Goal: Information Seeking & Learning: Learn about a topic

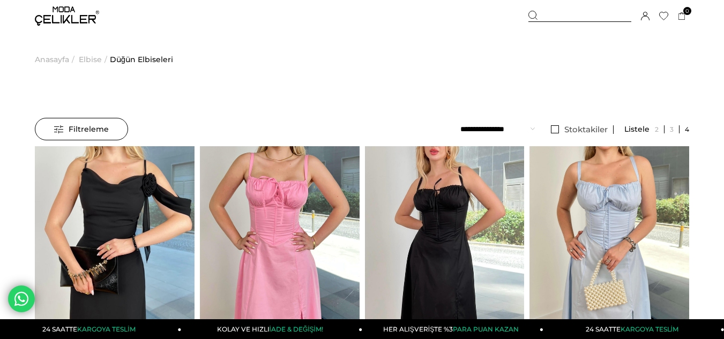
click at [92, 126] on span "Filtreleme" at bounding box center [81, 128] width 55 height 21
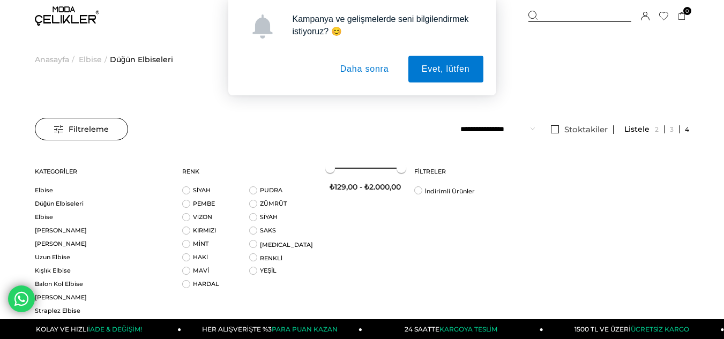
click at [378, 69] on button "Daha sonra" at bounding box center [365, 69] width 76 height 27
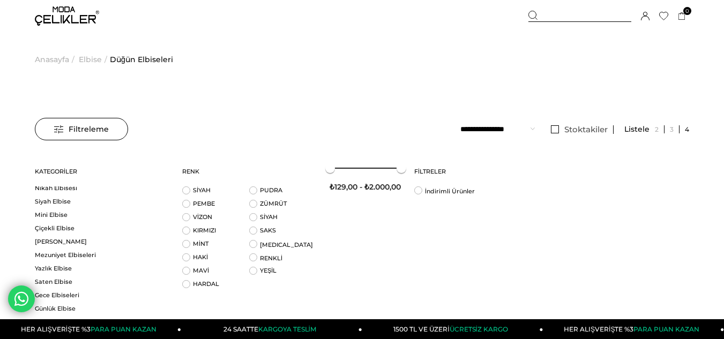
scroll to position [616, 0]
click at [148, 313] on link "Parti Elbisesi" at bounding box center [102, 311] width 134 height 8
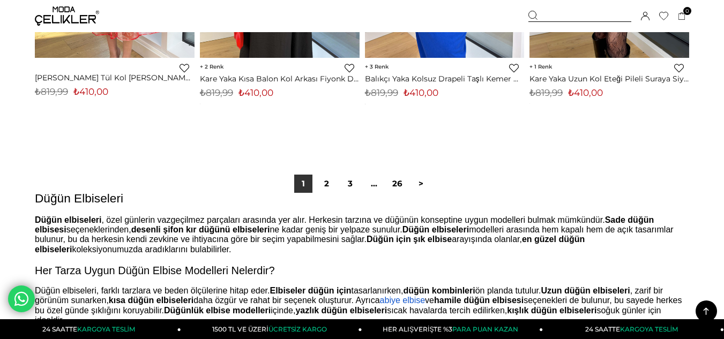
scroll to position [6108, 0]
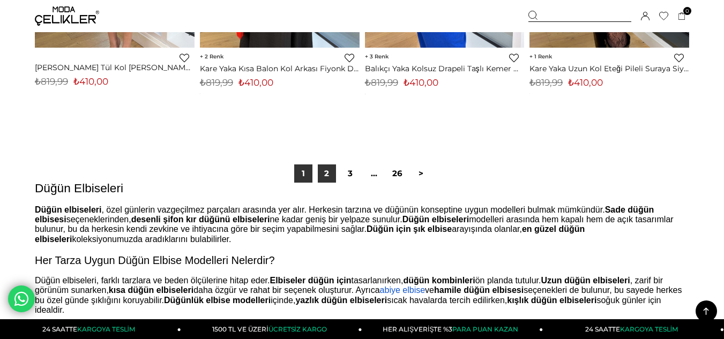
click at [324, 174] on link "2" at bounding box center [327, 173] width 18 height 18
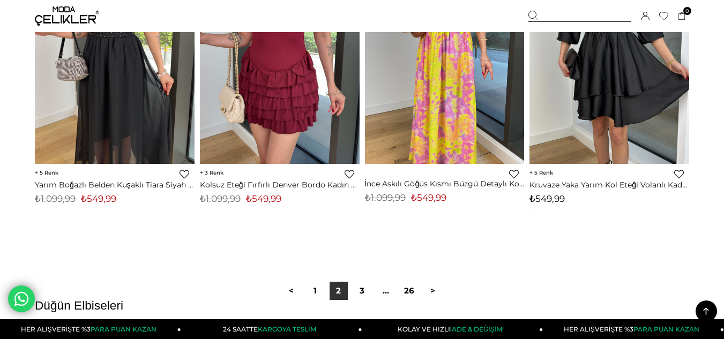
scroll to position [6001, 0]
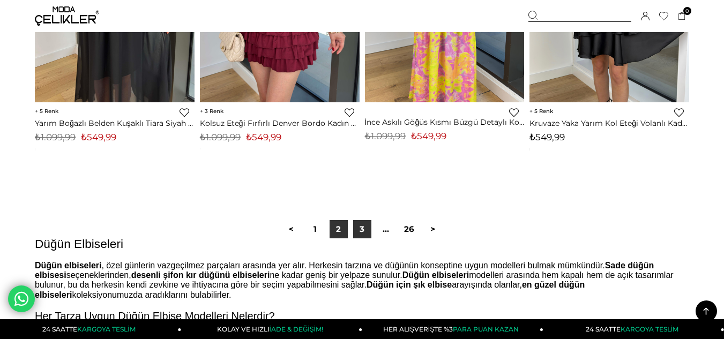
click at [361, 230] on link "3" at bounding box center [362, 229] width 18 height 18
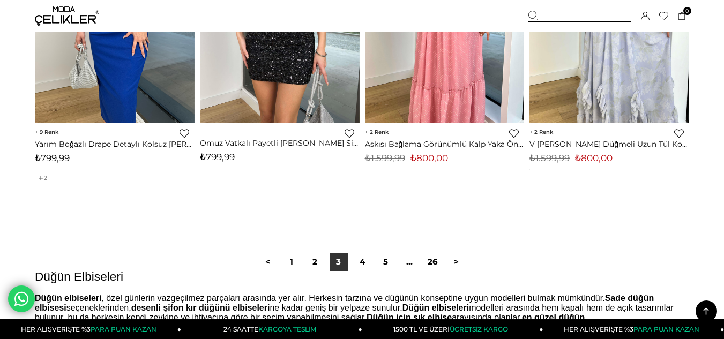
scroll to position [6054, 0]
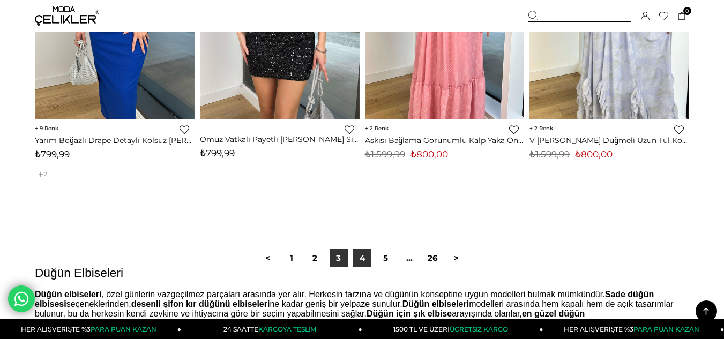
click at [363, 259] on link "4" at bounding box center [362, 258] width 18 height 18
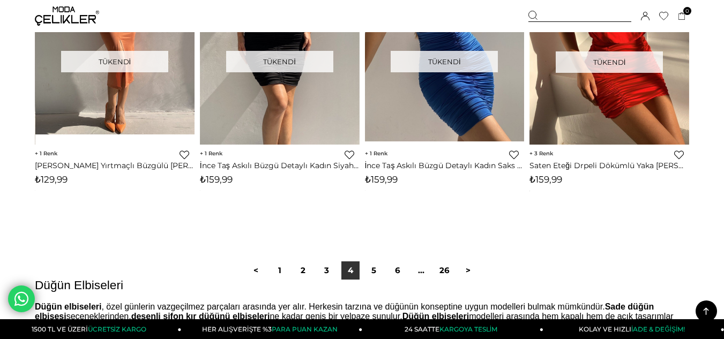
scroll to position [6108, 0]
